Goal: Use online tool/utility

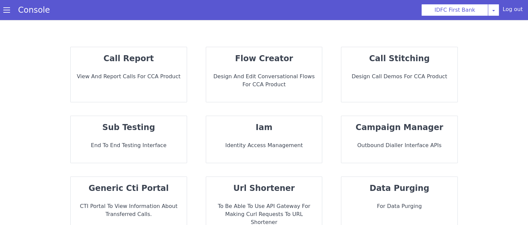
click at [307, 52] on p "flow creator" at bounding box center [263, 58] width 105 height 12
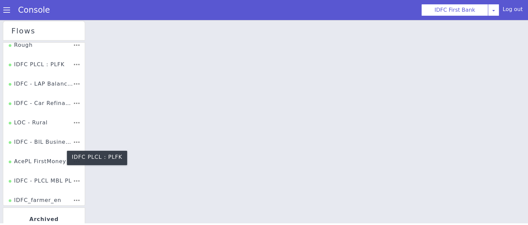
scroll to position [342, 0]
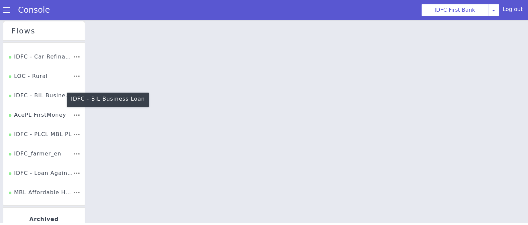
click at [34, 98] on div "IDFC - BIL Business Loan" at bounding box center [41, 98] width 64 height 13
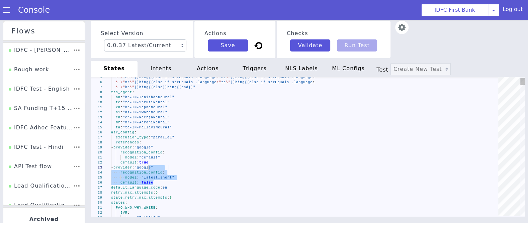
type textarea "kn: "kn-IN-SapnaNeural" hi: "hi-IN-SwaraNeural" en: "en-IN-NeerjaNeural" mr: "m…"
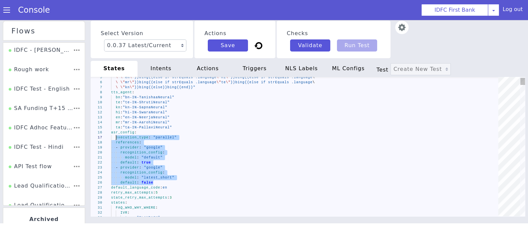
drag, startPoint x: 157, startPoint y: 182, endPoint x: 116, endPoint y: 139, distance: 59.8
